Goal: Transaction & Acquisition: Download file/media

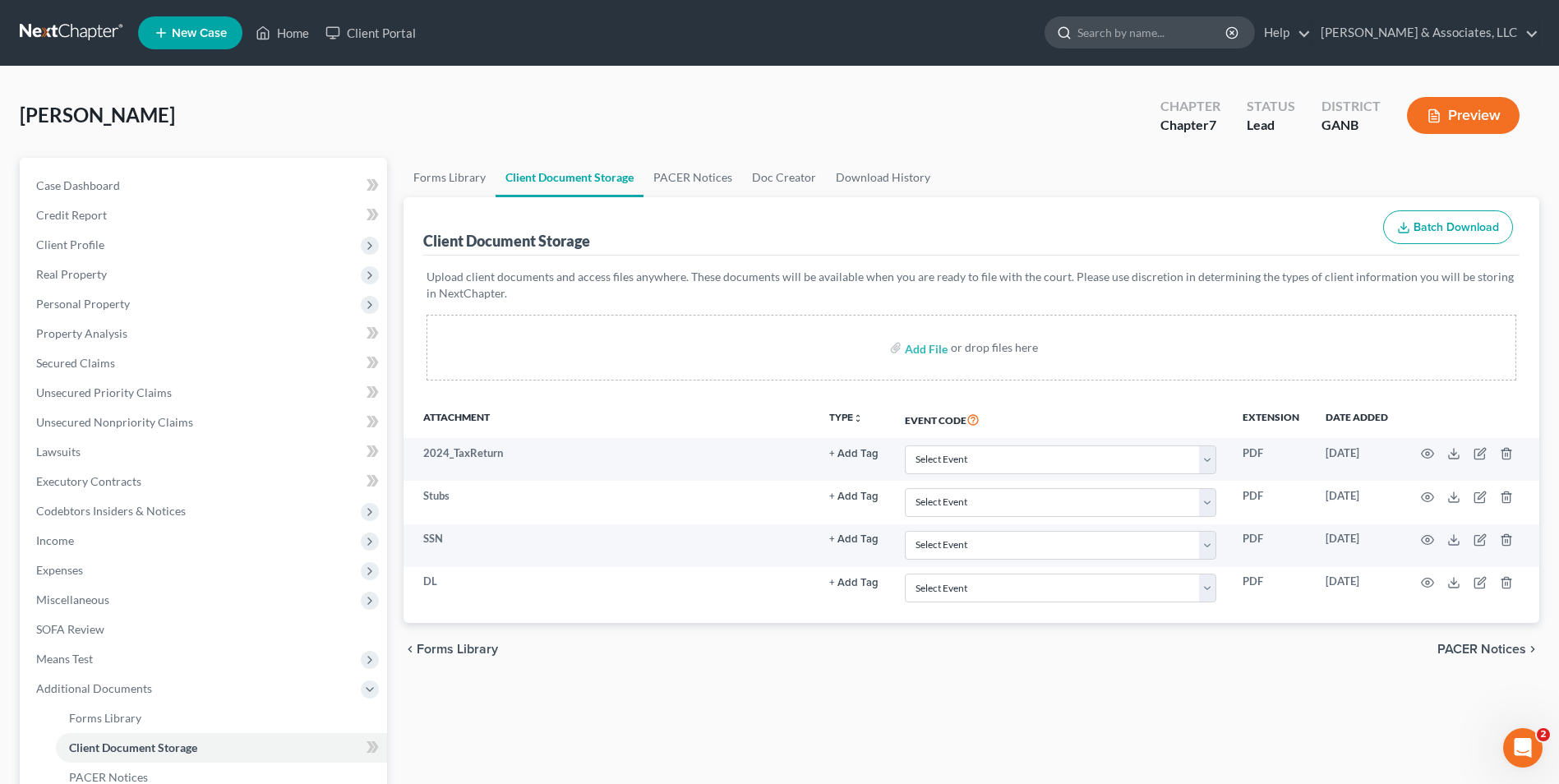
click at [1196, 42] on input "search" at bounding box center [1153, 32] width 151 height 30
type input "Glaze"
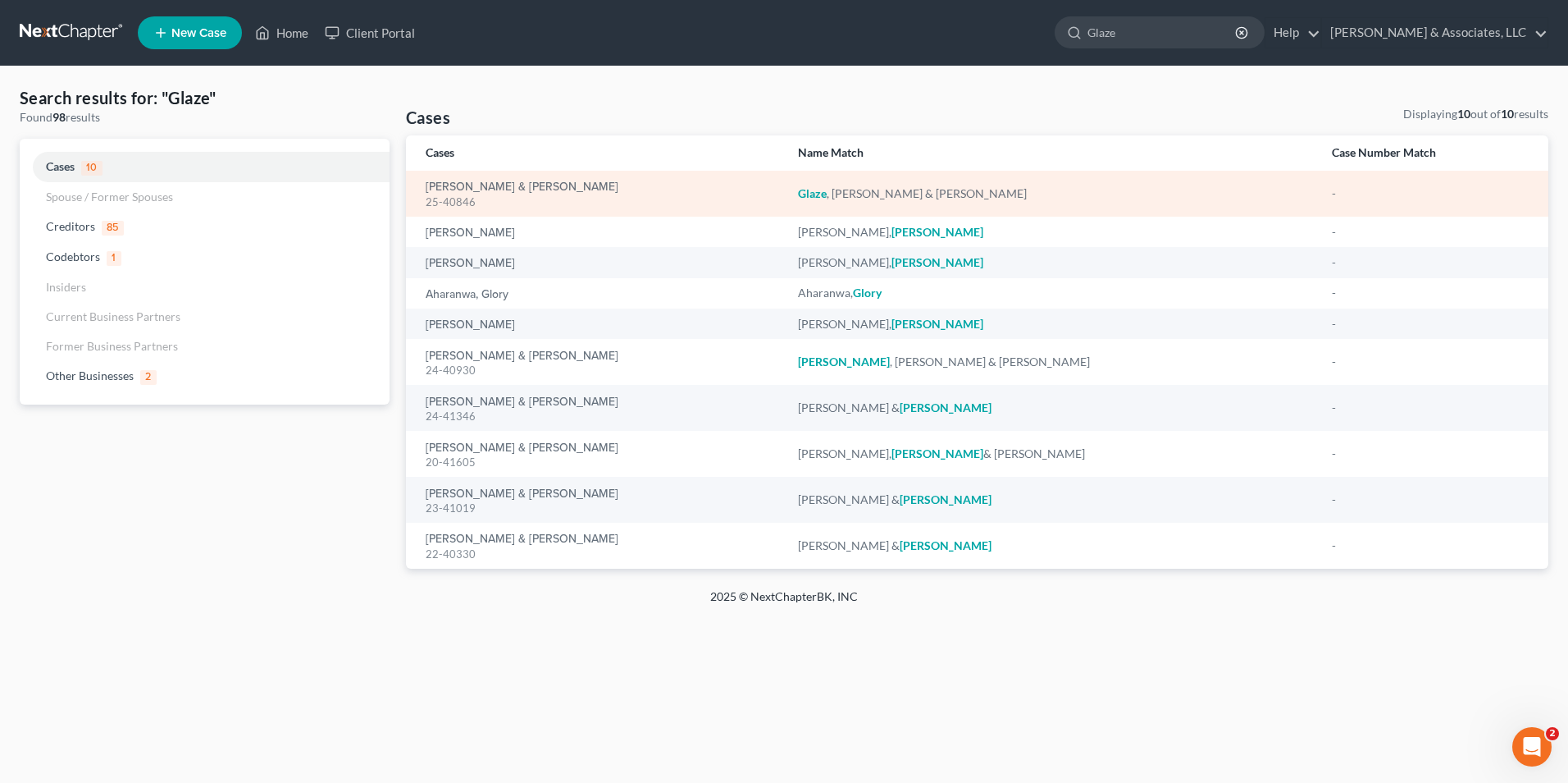
click at [536, 187] on div "[PERSON_NAME] & [PERSON_NAME] 25-40846" at bounding box center [599, 193] width 346 height 32
click at [505, 188] on link "[PERSON_NAME] & [PERSON_NAME]" at bounding box center [522, 187] width 192 height 12
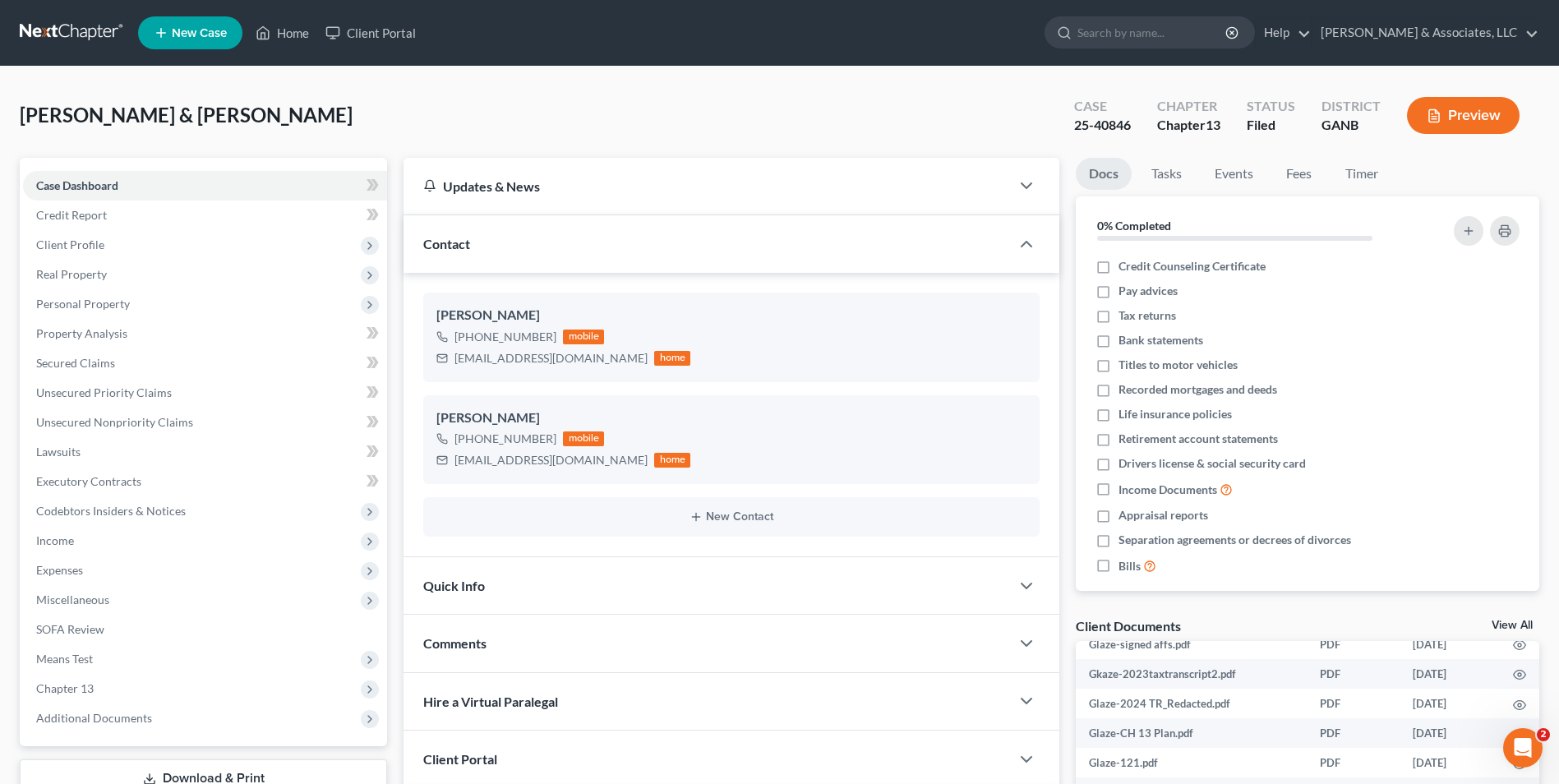
scroll to position [165, 0]
click at [1517, 623] on link "View All" at bounding box center [1513, 625] width 41 height 12
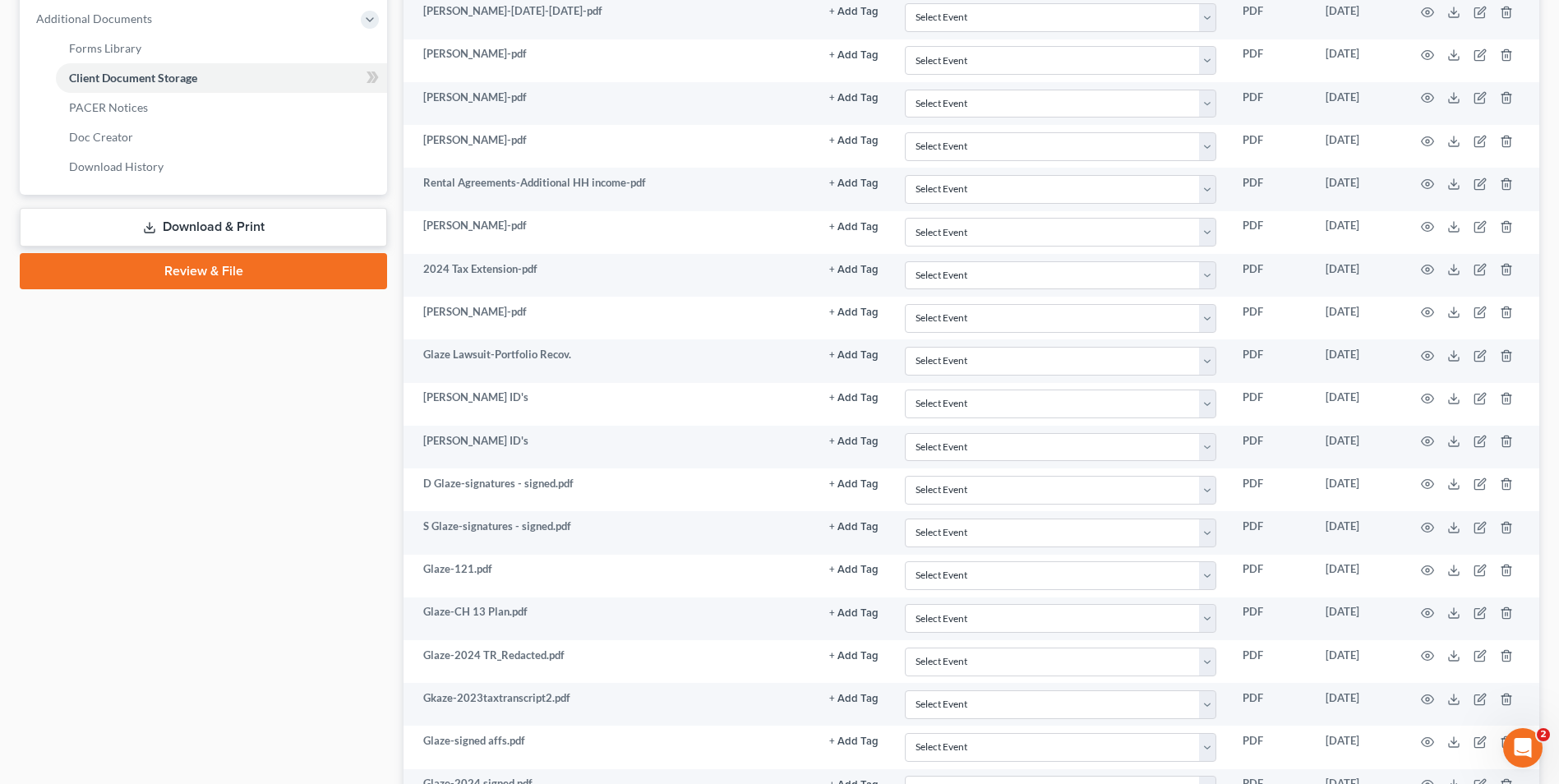
scroll to position [740, 0]
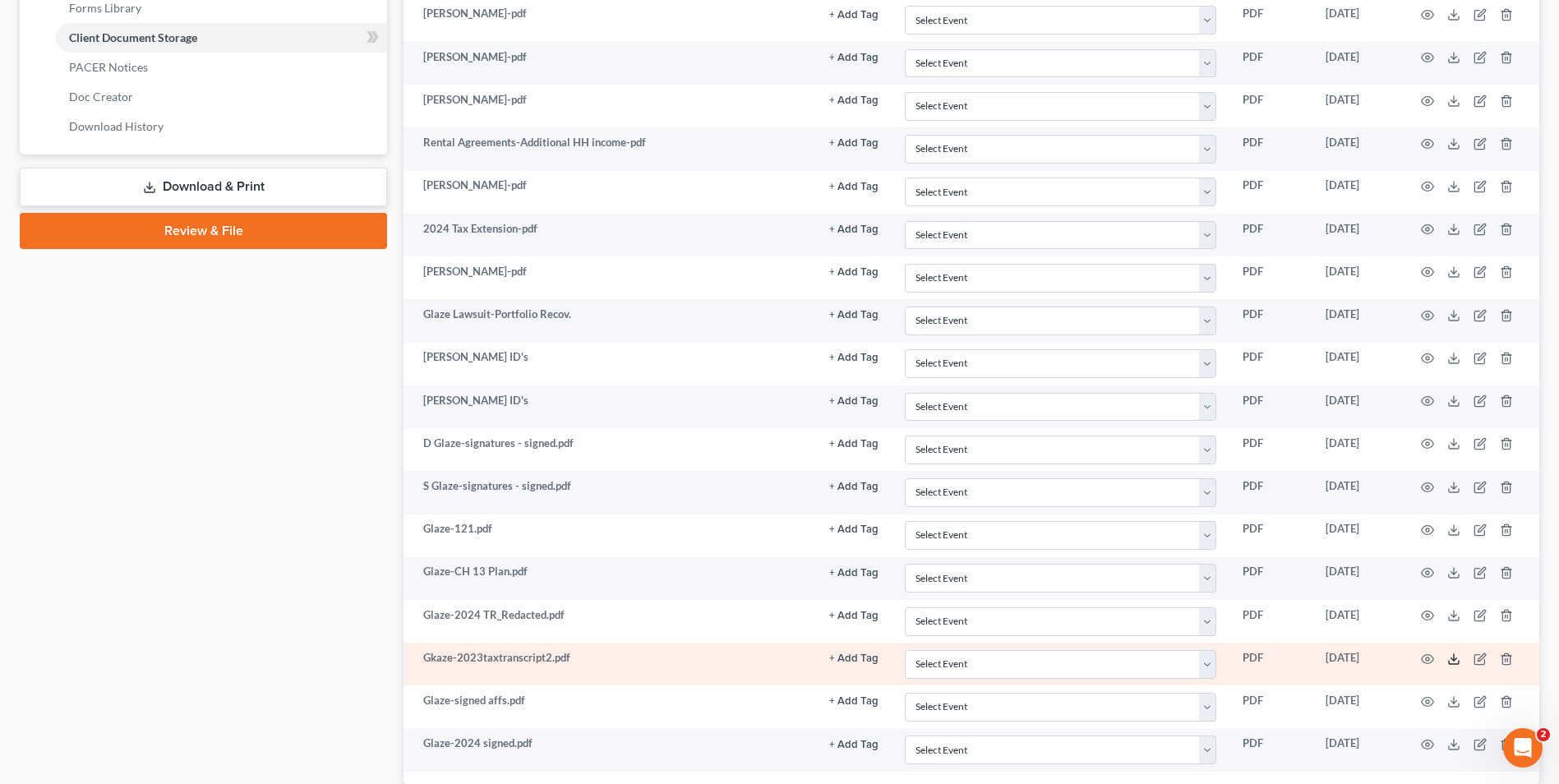
click at [1455, 660] on icon at bounding box center [1454, 659] width 13 height 13
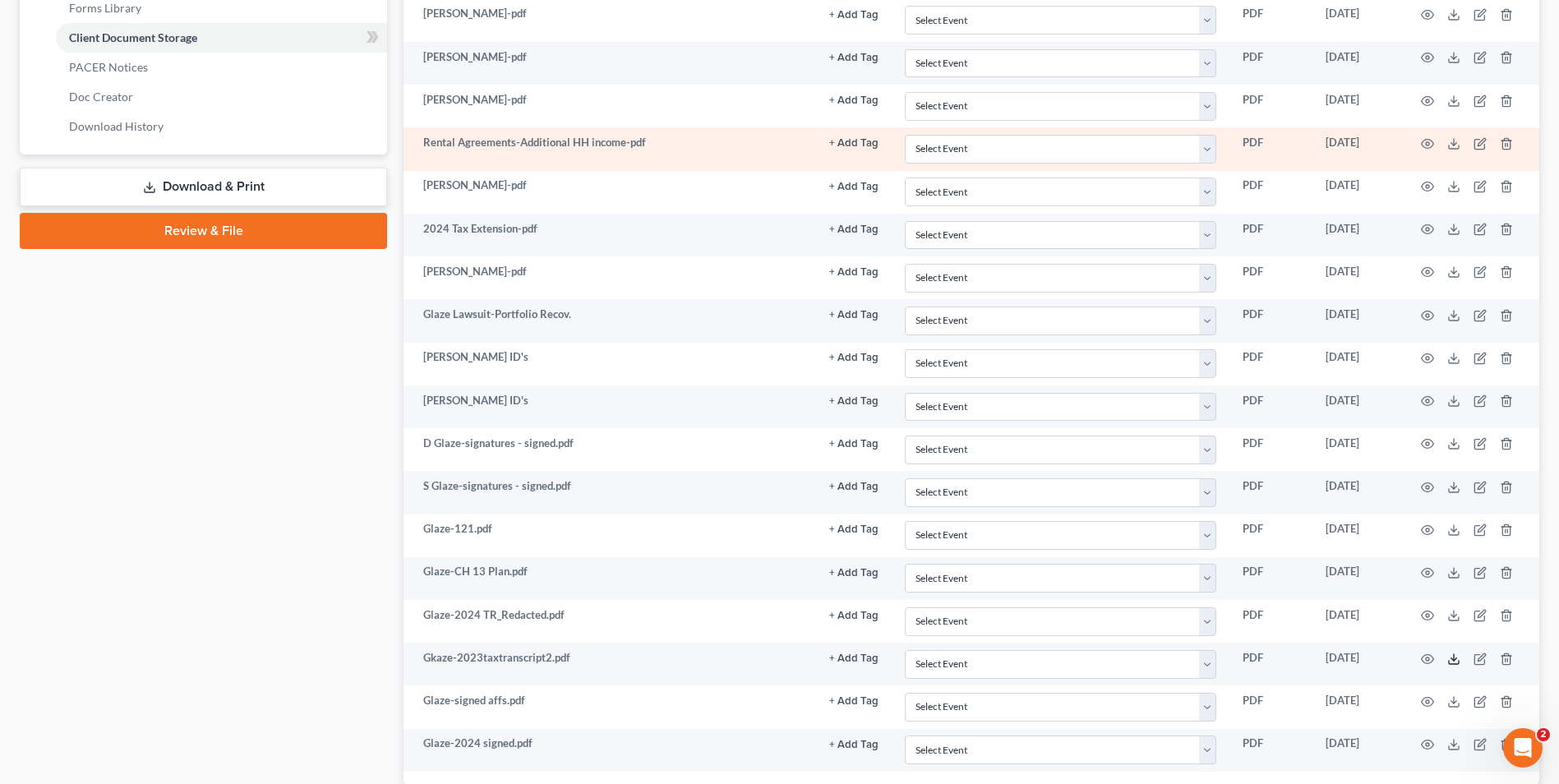
scroll to position [822, 0]
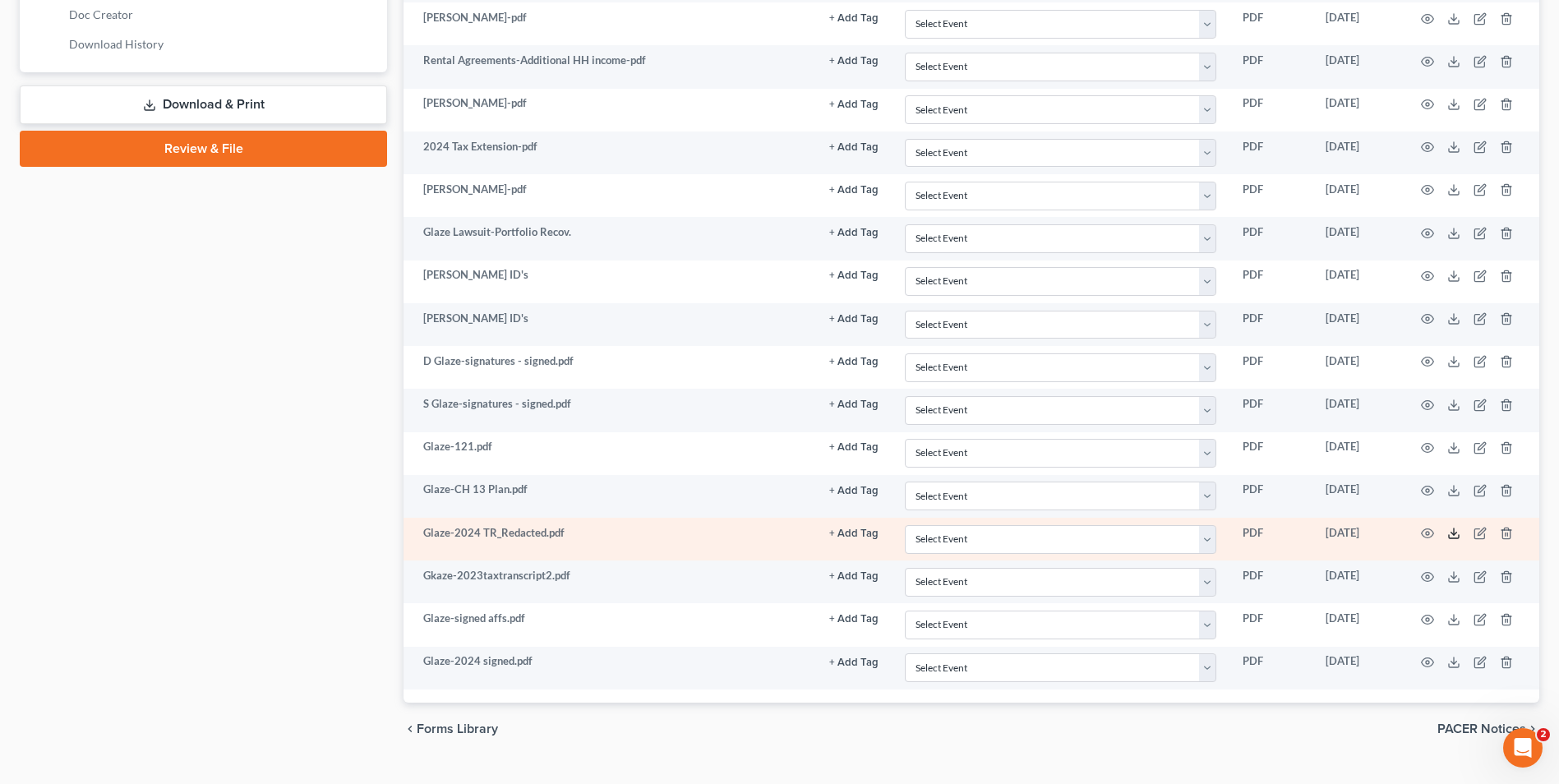
click at [1451, 533] on icon at bounding box center [1454, 533] width 13 height 13
